Goal: Transaction & Acquisition: Purchase product/service

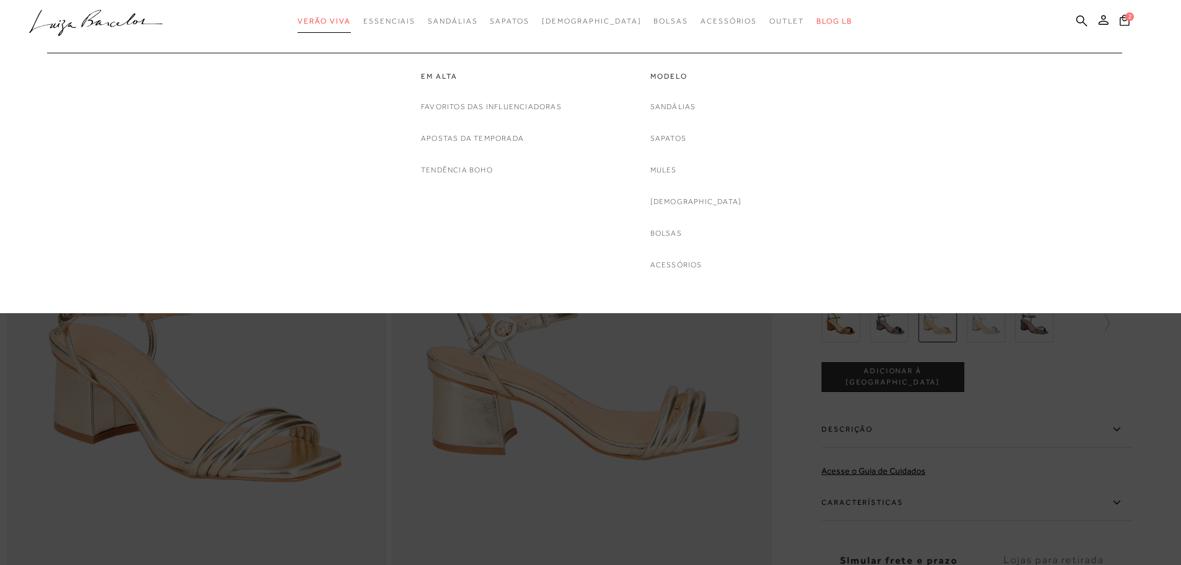
click at [346, 18] on span "Verão Viva" at bounding box center [323, 21] width 53 height 9
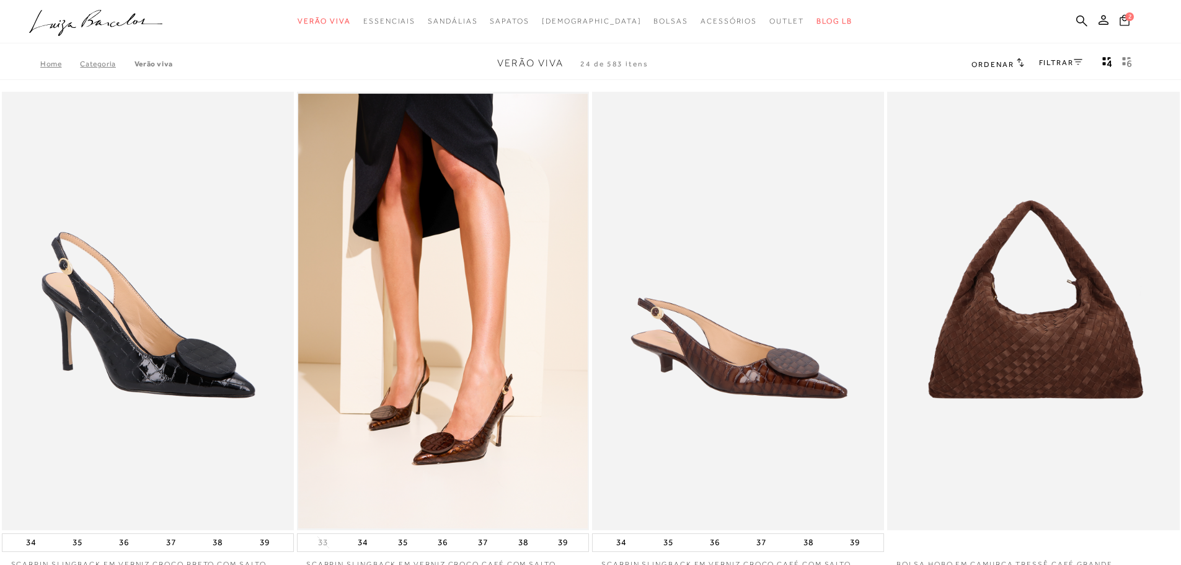
click at [1121, 17] on icon at bounding box center [1124, 19] width 10 height 11
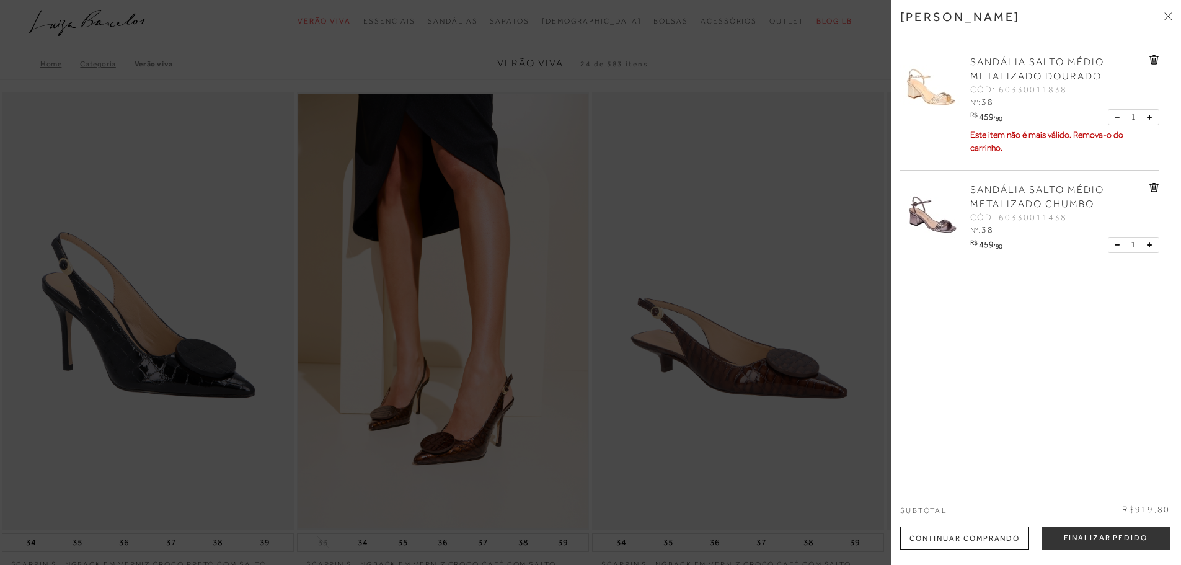
click at [1151, 182] on div "SANDÁLIA SALTO MÉDIO METALIZADO CHUMBO CÓD: 60330011438 Nº: 38 R$" at bounding box center [1029, 220] width 259 height 101
click at [1153, 186] on icon at bounding box center [1154, 187] width 10 height 9
click at [1153, 56] on icon at bounding box center [1153, 59] width 9 height 9
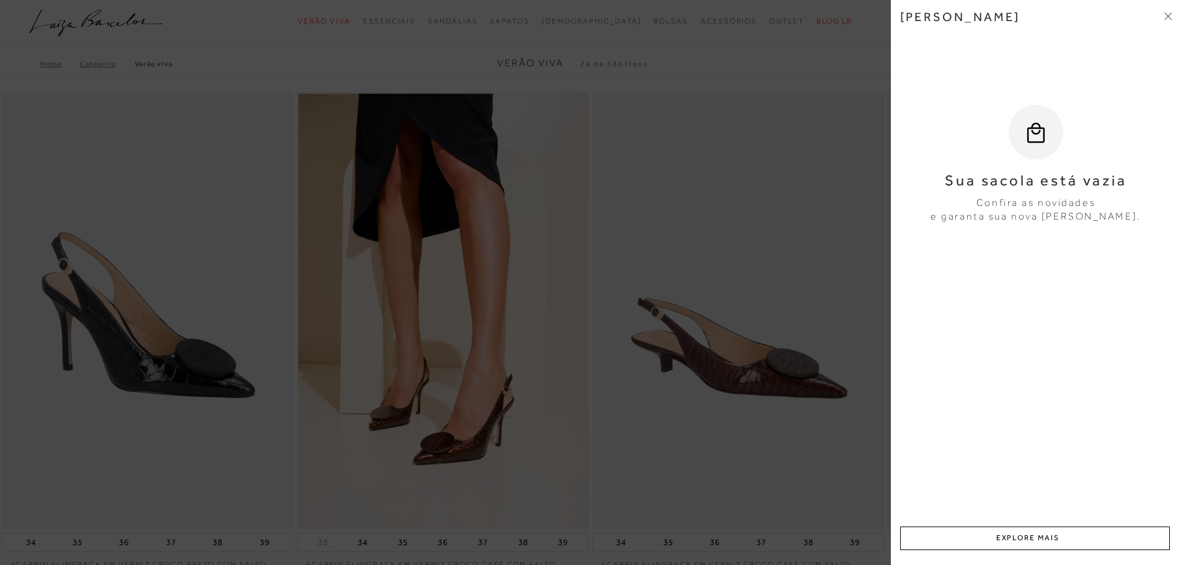
click at [1171, 18] on icon at bounding box center [1167, 15] width 7 height 7
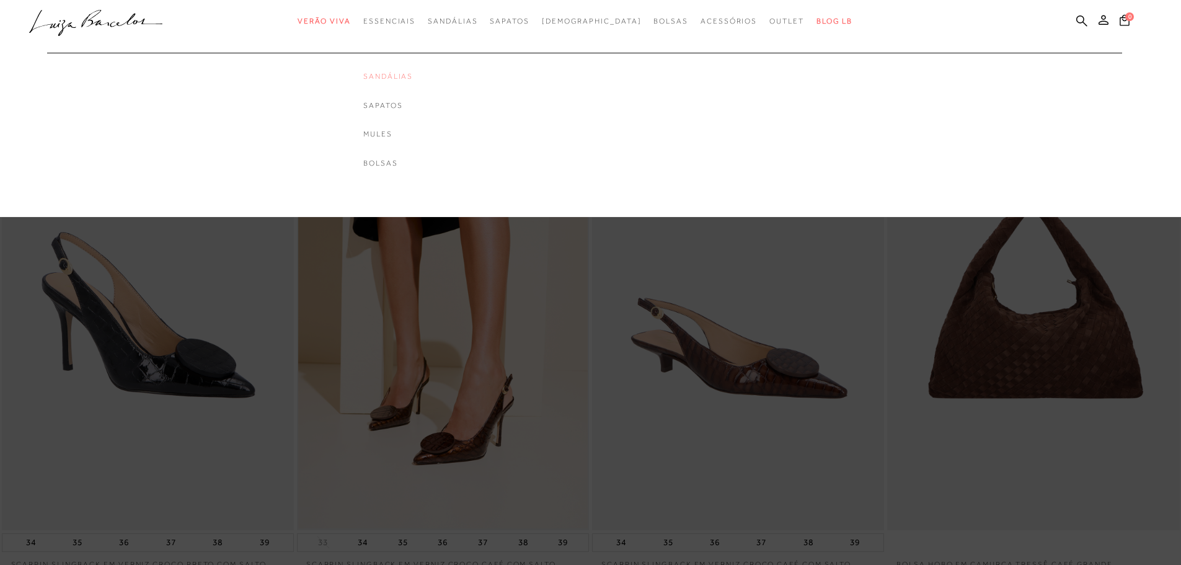
click at [413, 76] on link "Sandálias" at bounding box center [388, 76] width 50 height 11
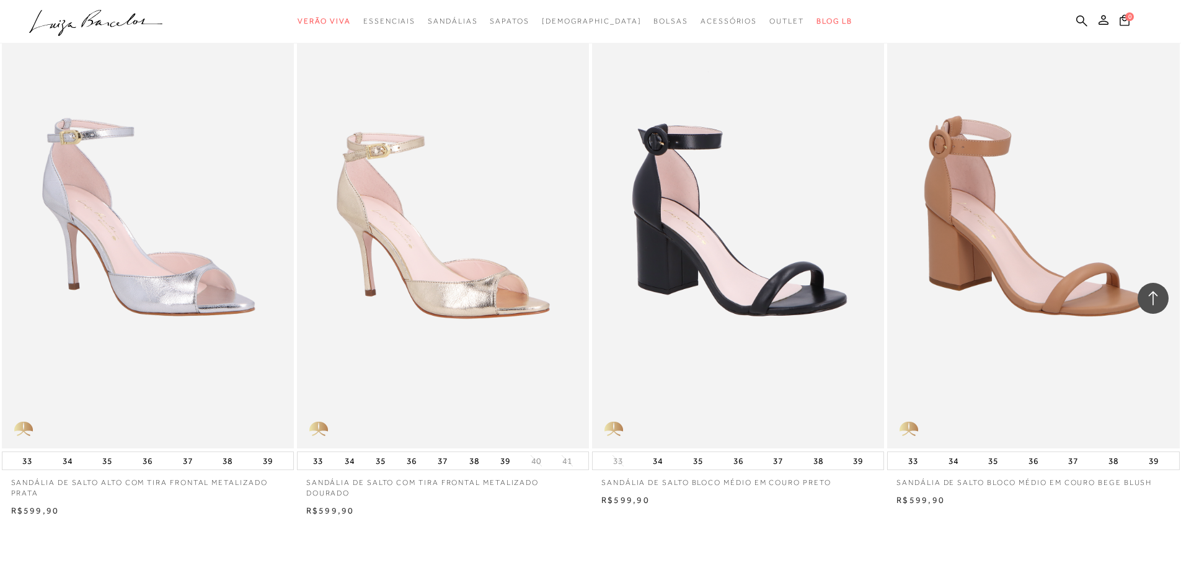
scroll to position [3037, 0]
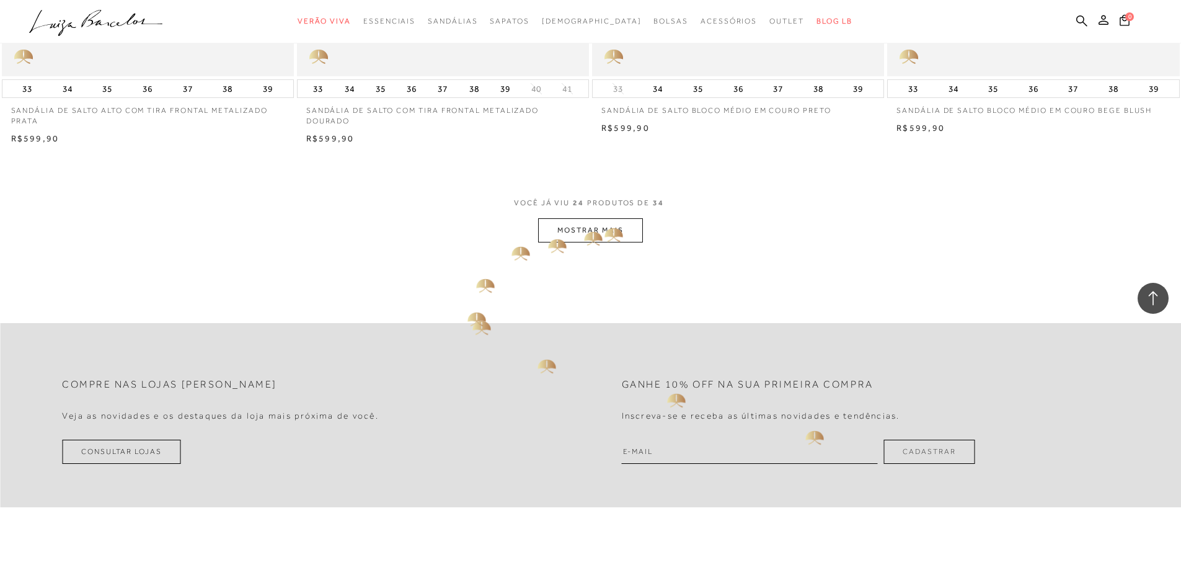
click at [607, 231] on button "MOSTRAR MAIS" at bounding box center [590, 230] width 104 height 24
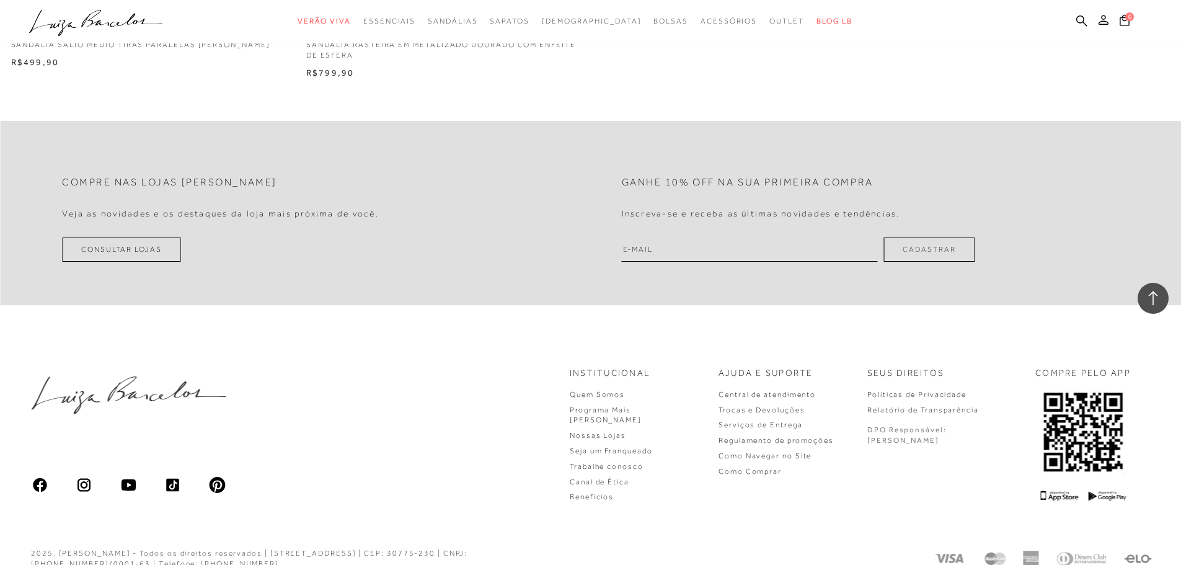
scroll to position [4665, 0]
